Goal: Transaction & Acquisition: Book appointment/travel/reservation

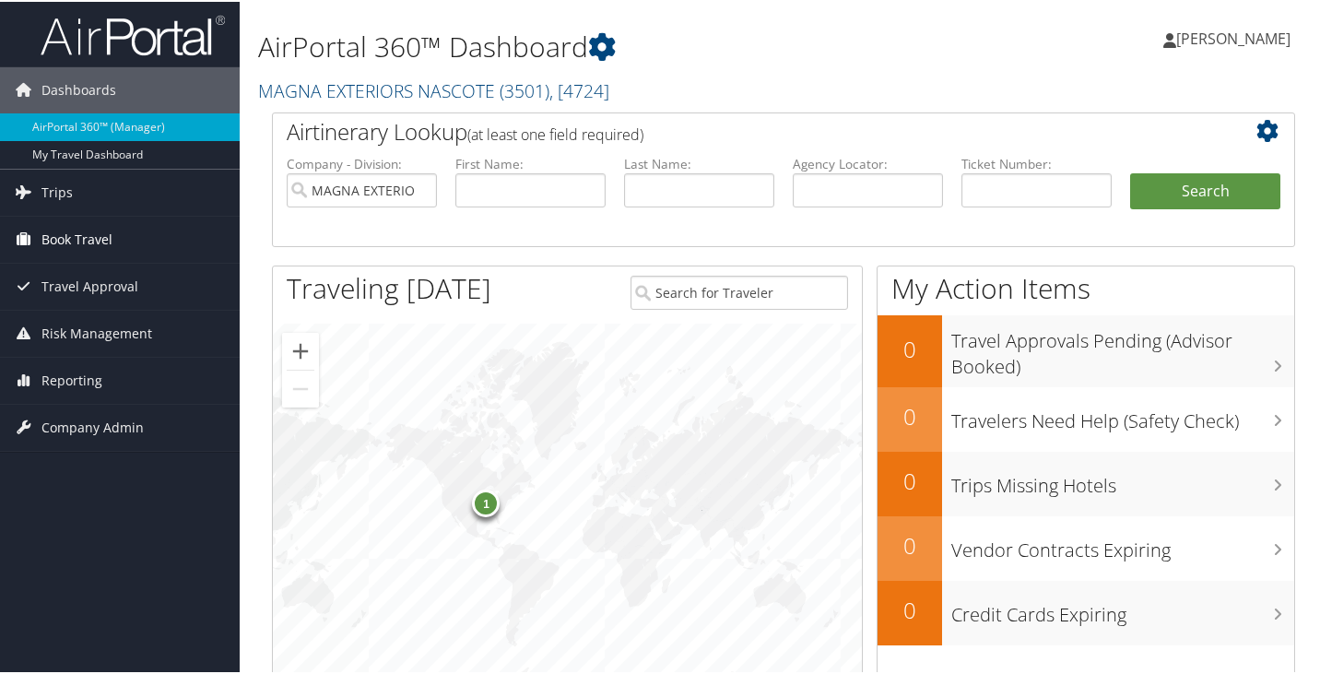
click at [44, 238] on span "Book Travel" at bounding box center [76, 238] width 71 height 46
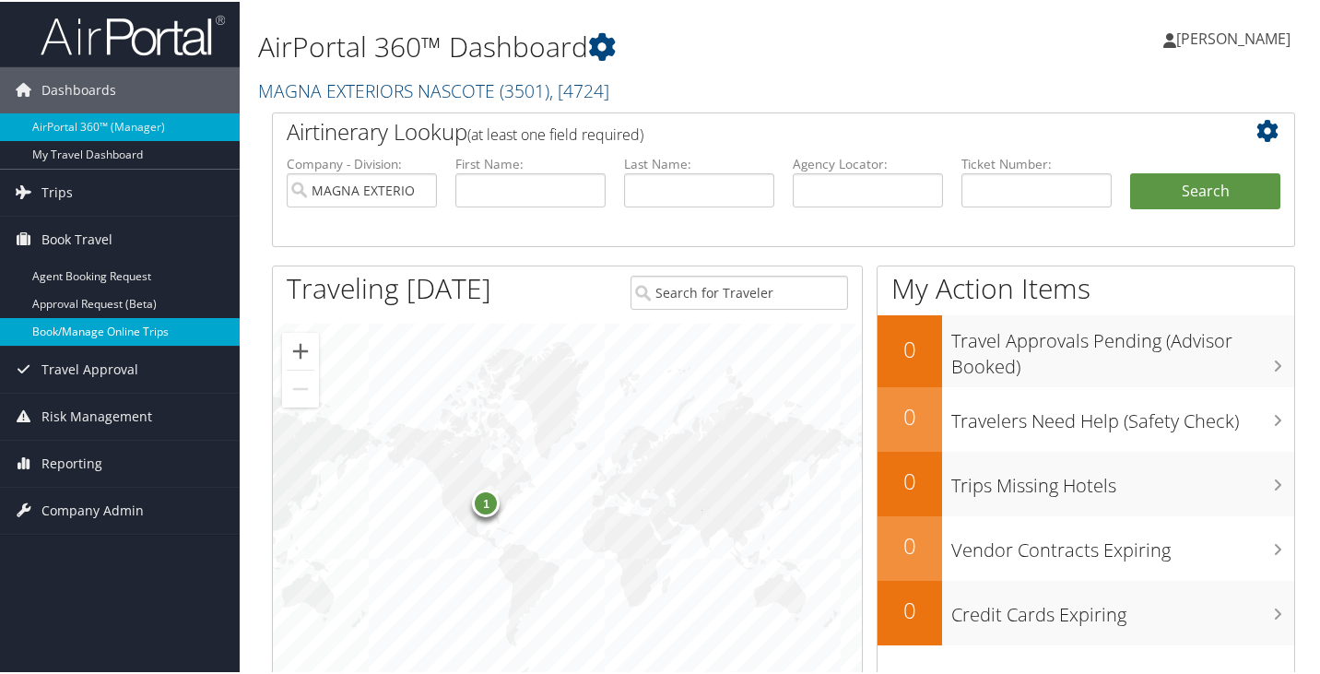
click at [104, 325] on link "Book/Manage Online Trips" at bounding box center [120, 330] width 240 height 28
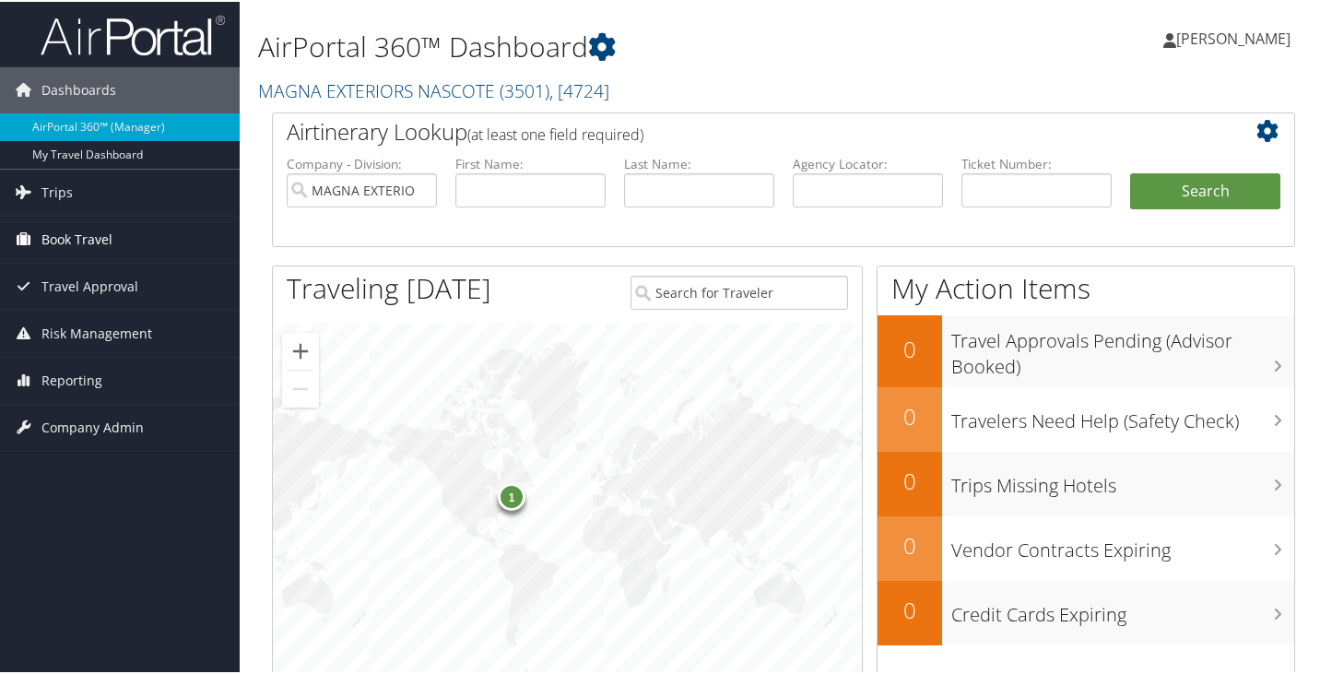
click at [24, 236] on icon at bounding box center [23, 237] width 28 height 28
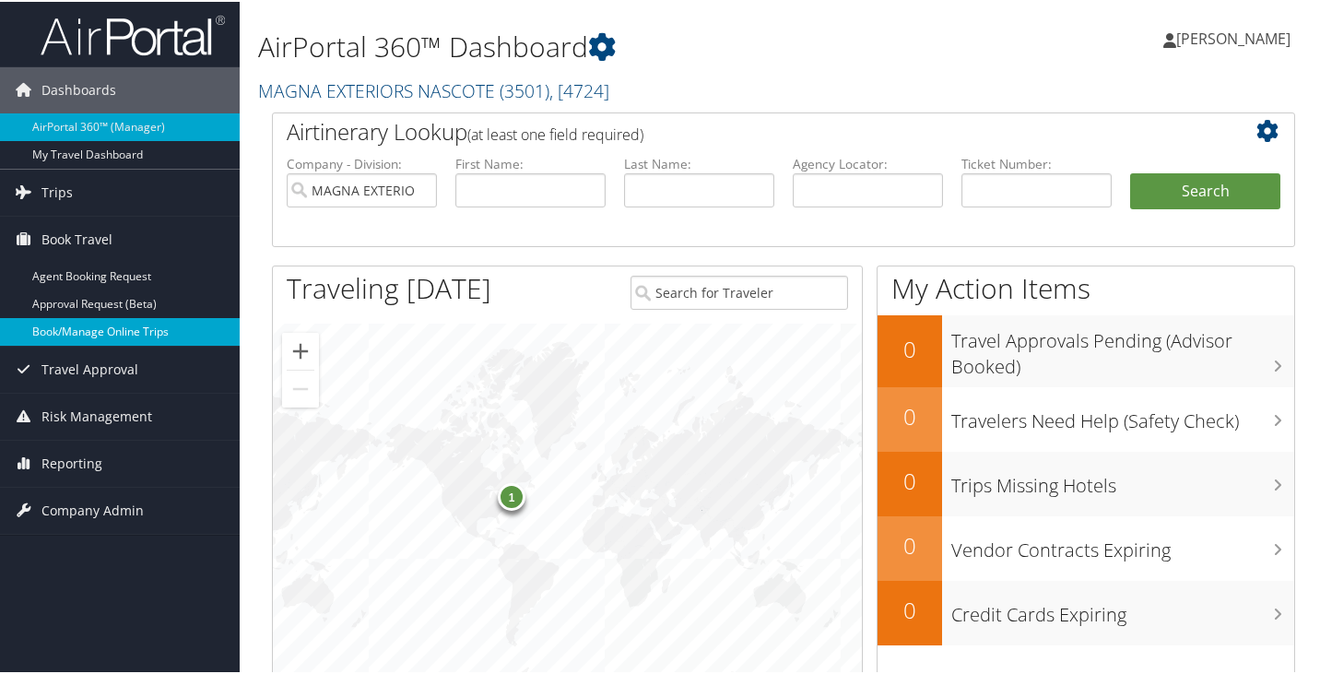
click at [80, 332] on link "Book/Manage Online Trips" at bounding box center [120, 330] width 240 height 28
